Goal: Navigation & Orientation: Find specific page/section

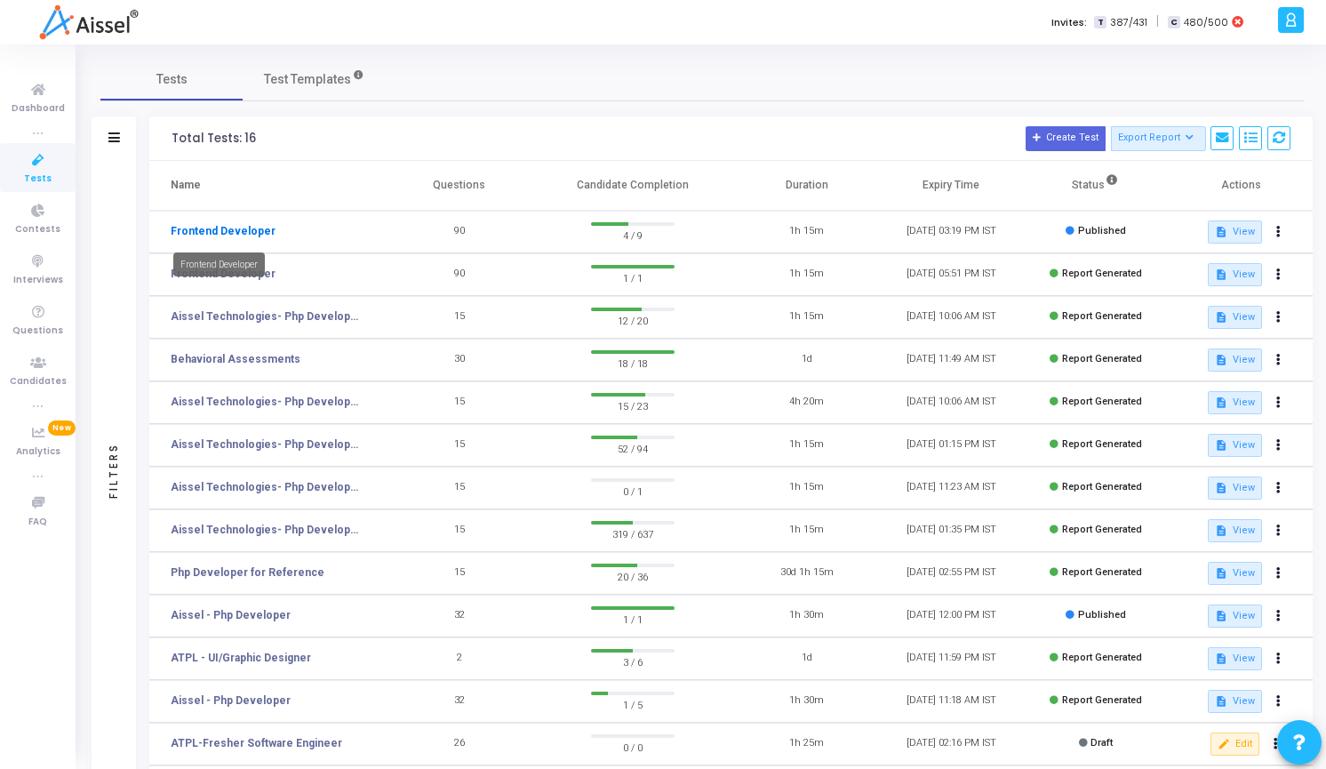
click at [218, 224] on link "Frontend Developer" at bounding box center [223, 231] width 105 height 16
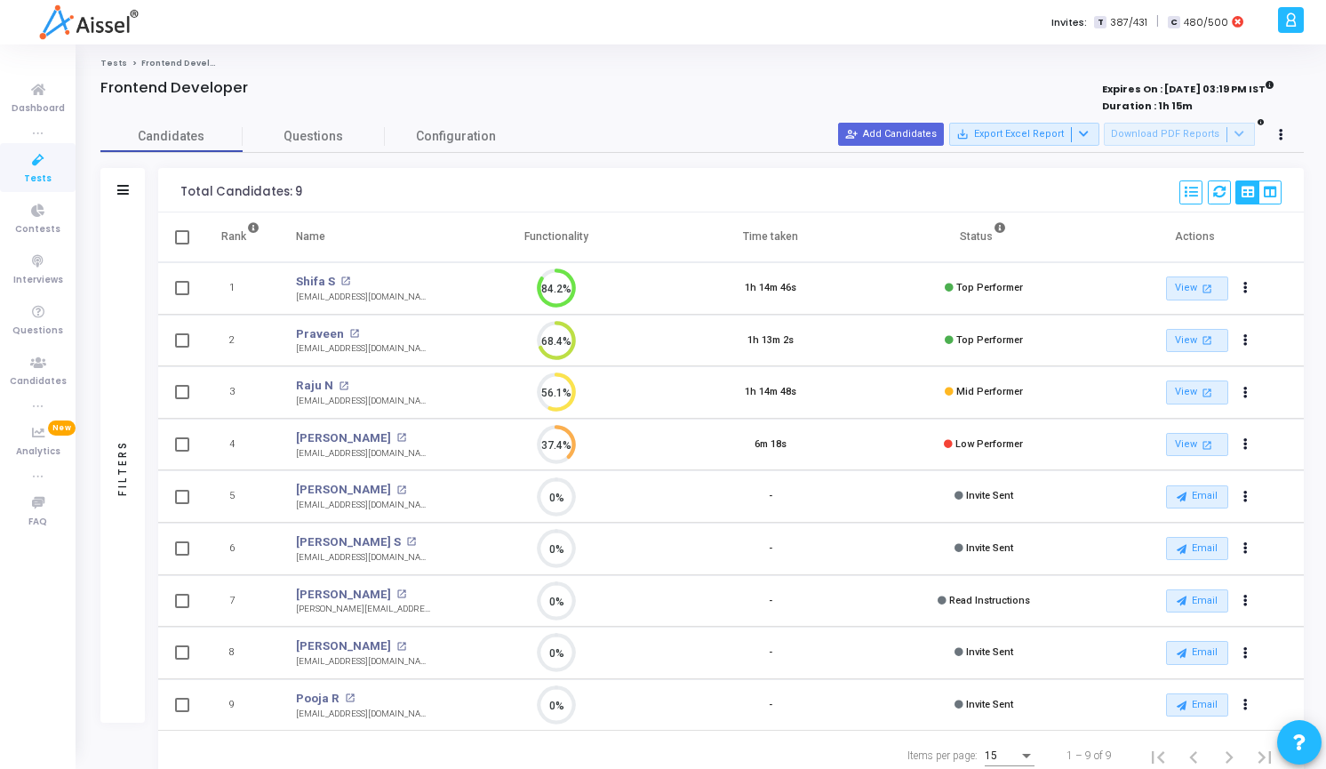
scroll to position [58, 0]
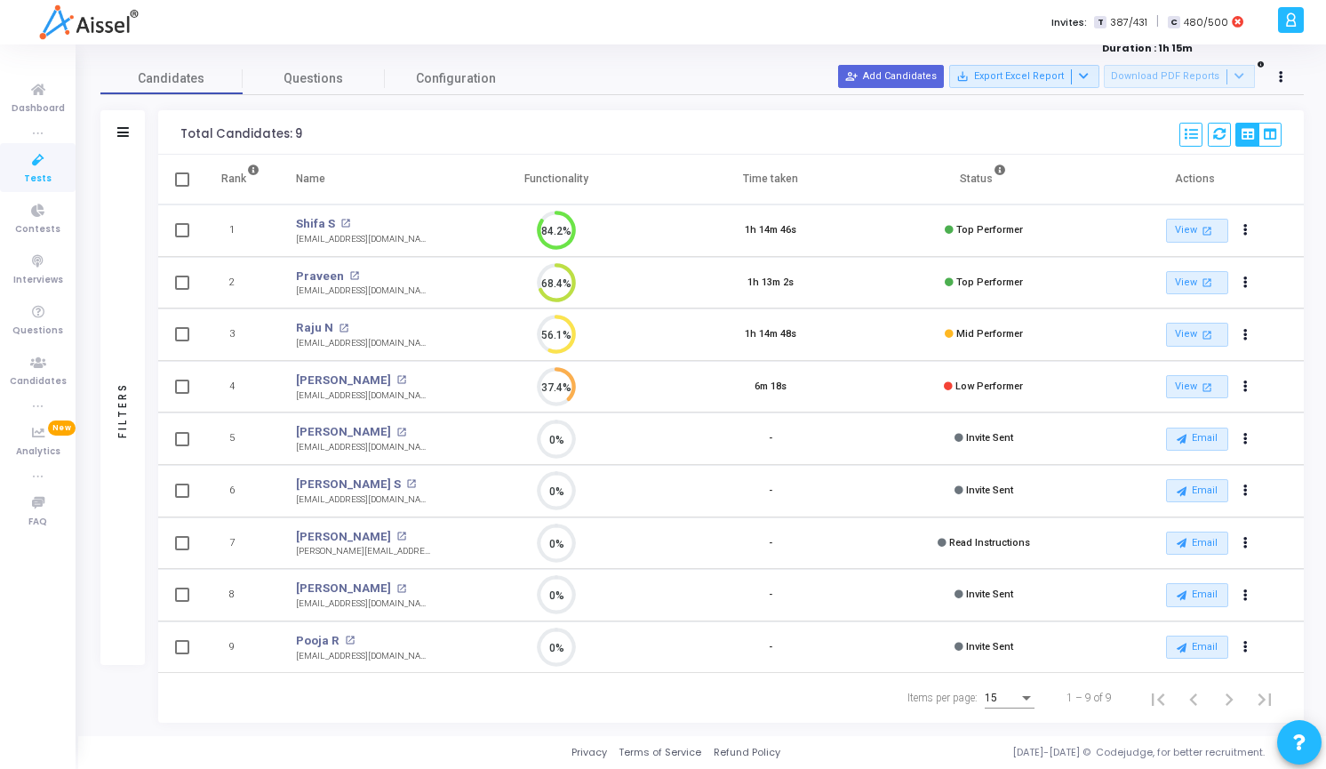
click at [52, 158] on icon at bounding box center [38, 160] width 37 height 22
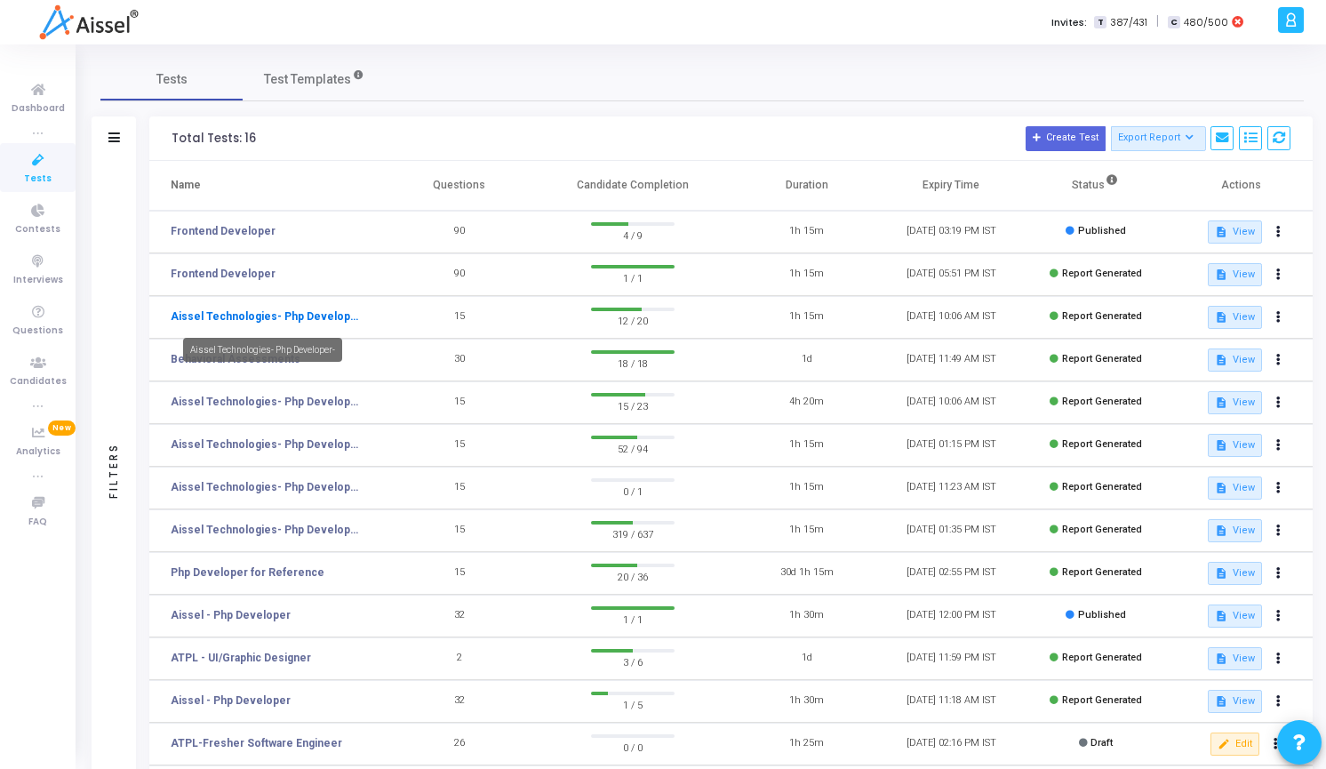
click at [291, 323] on link "Aissel Technologies- Php Developer-" at bounding box center [265, 316] width 188 height 16
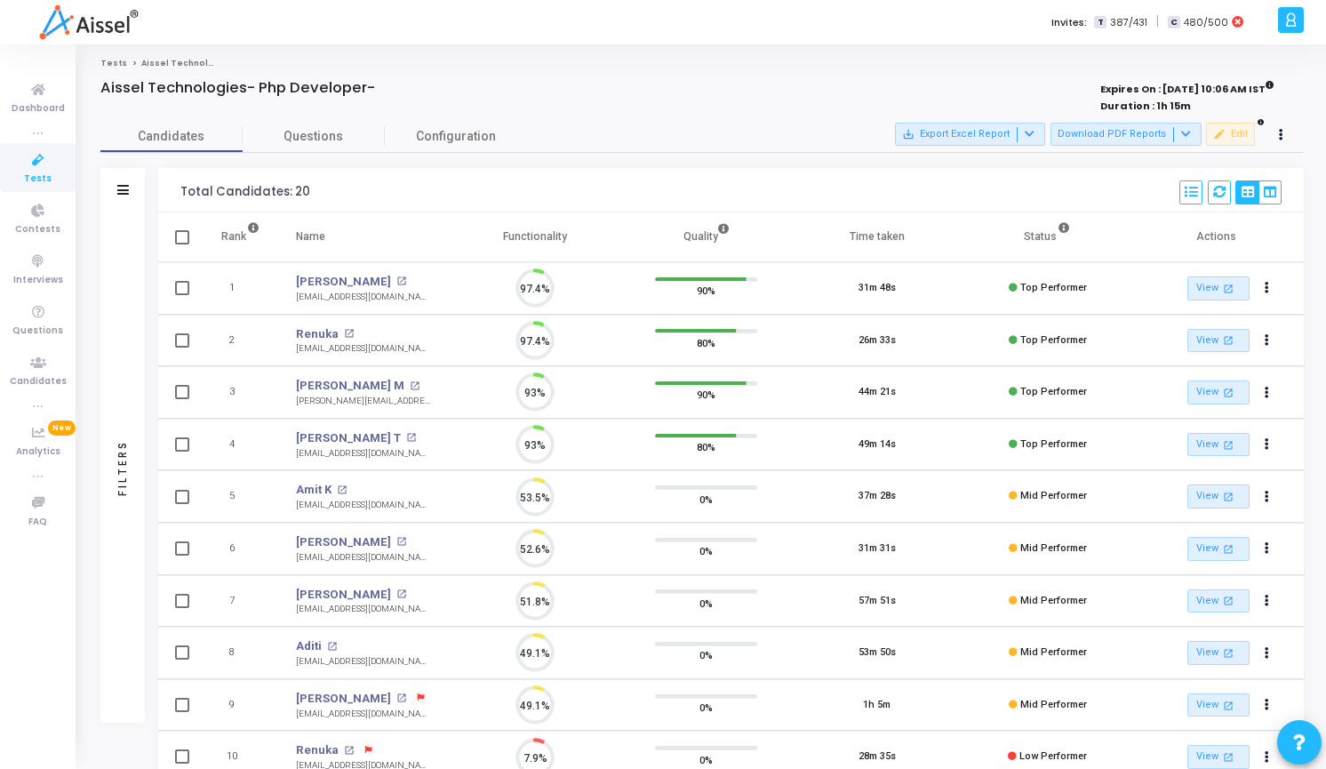
scroll to position [37, 45]
